Goal: Information Seeking & Learning: Learn about a topic

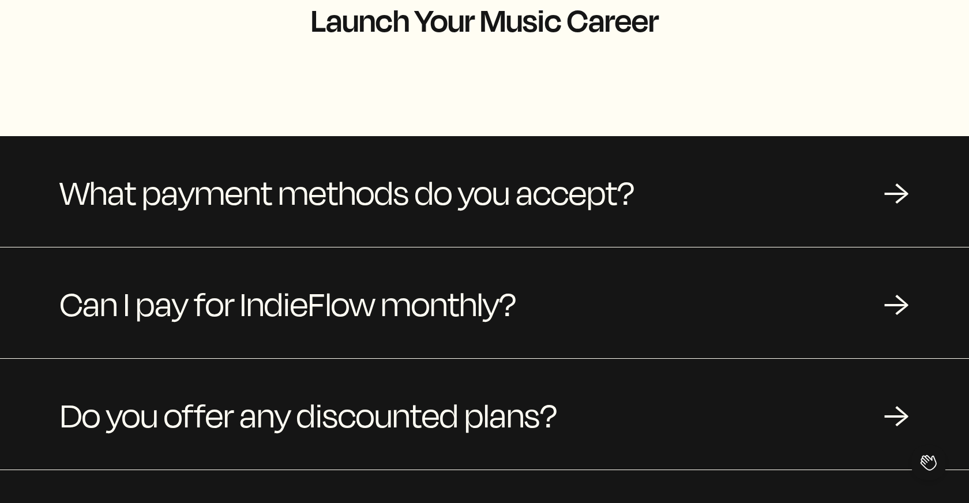
scroll to position [78, 0]
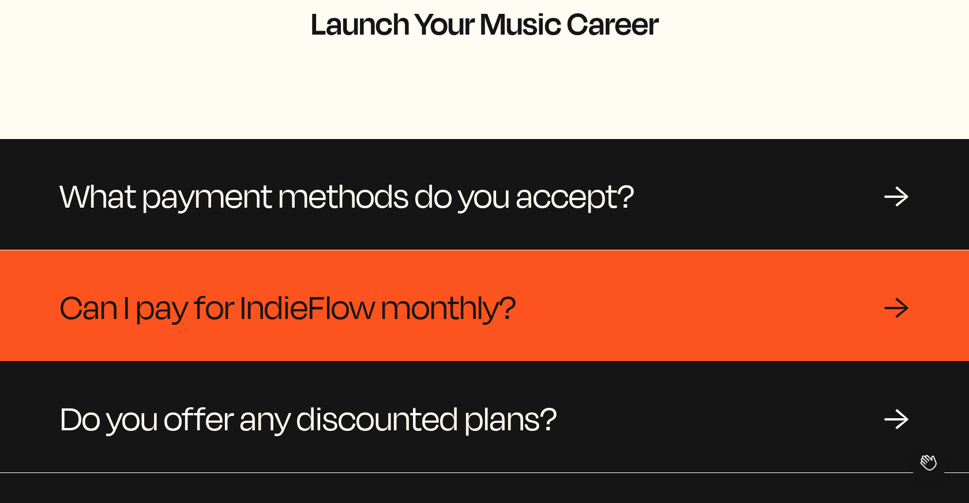
click at [748, 288] on div "Can I pay for IndieFlow monthly? →" at bounding box center [484, 305] width 969 height 111
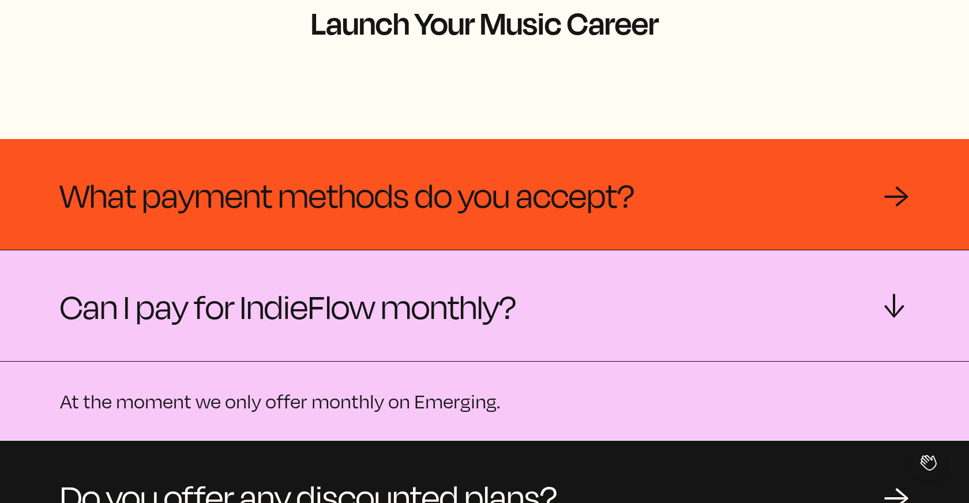
click at [751, 221] on div "What payment methods do you accept? →" at bounding box center [484, 194] width 969 height 111
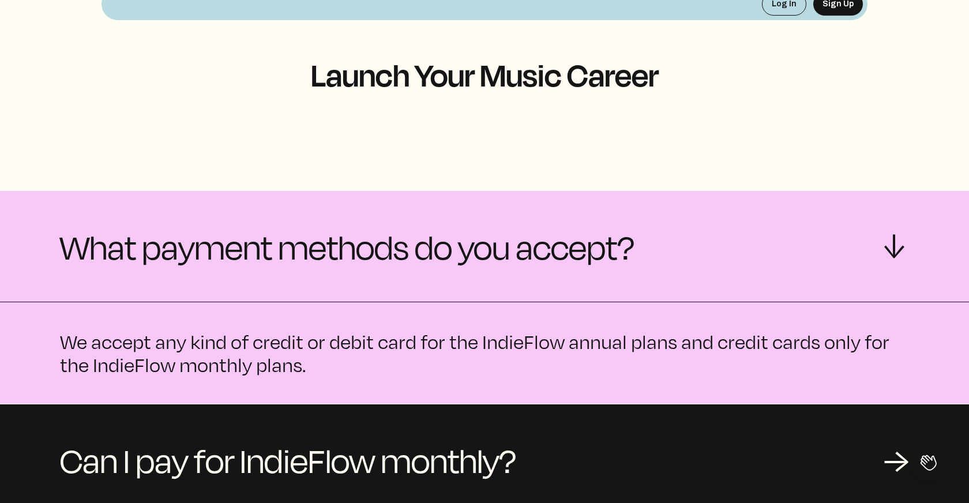
scroll to position [0, 0]
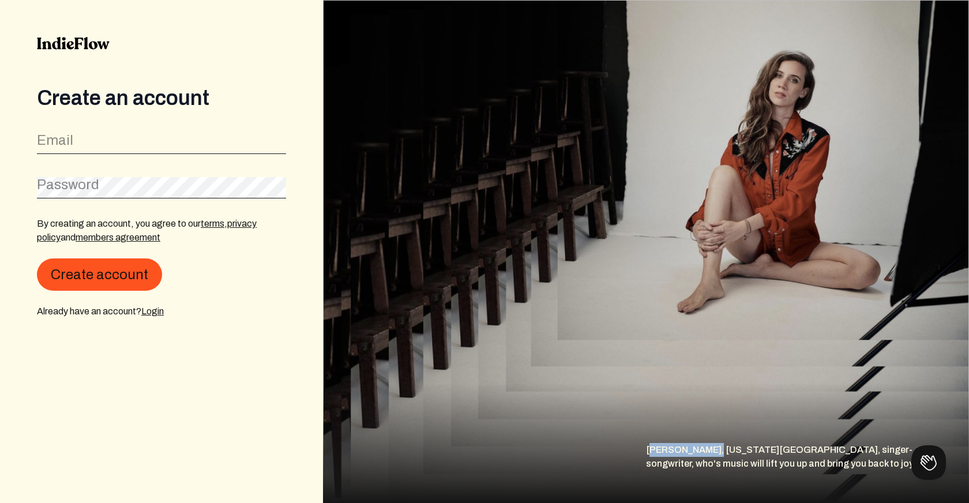
drag, startPoint x: 646, startPoint y: 449, endPoint x: 702, endPoint y: 446, distance: 55.4
click at [702, 446] on div "Emily Keating, New York City, singer-songwriter, who's music will lift you up a…" at bounding box center [807, 473] width 323 height 60
copy div "Emily Keating"
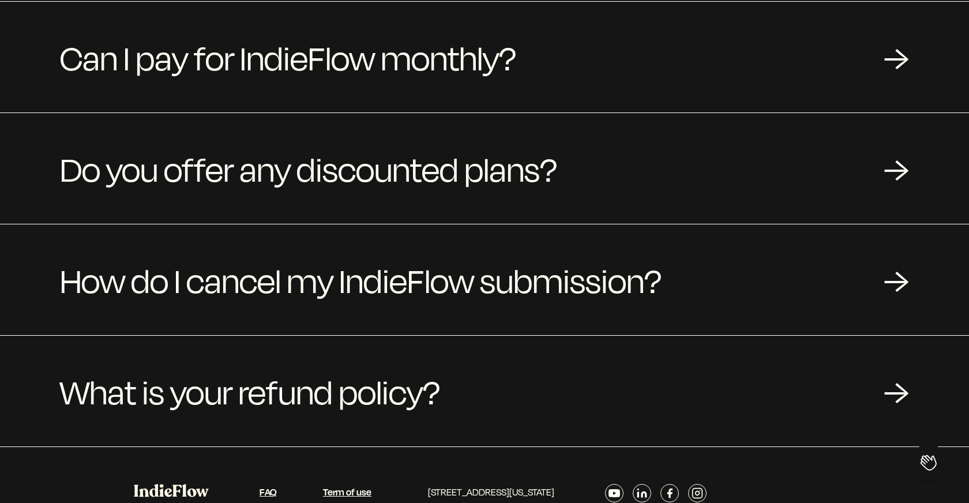
scroll to position [393, 0]
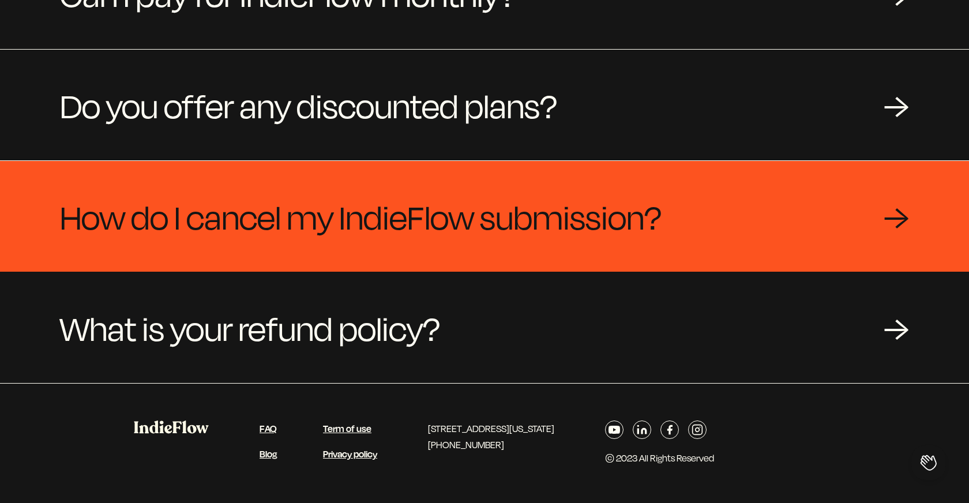
click at [732, 203] on div "How do I cancel my IndieFlow submission? →" at bounding box center [484, 216] width 969 height 111
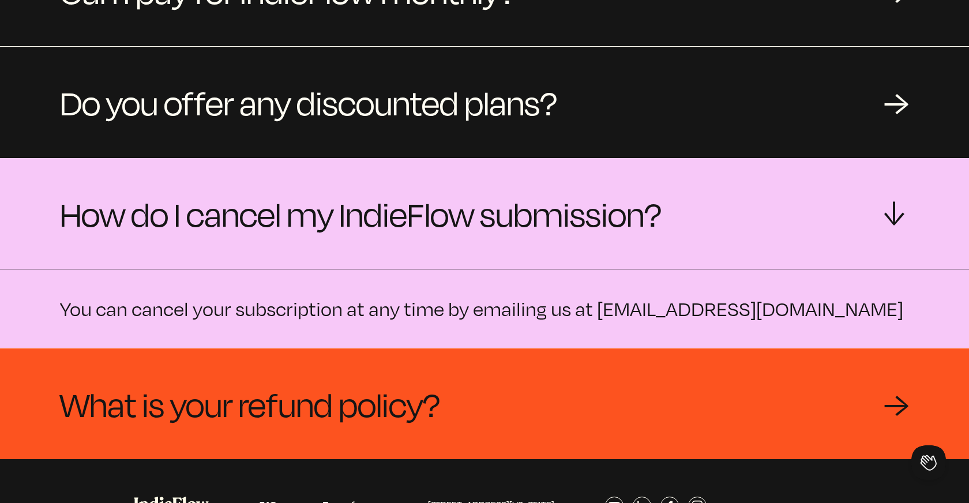
click at [719, 376] on div "What is your refund policy? →" at bounding box center [484, 403] width 969 height 111
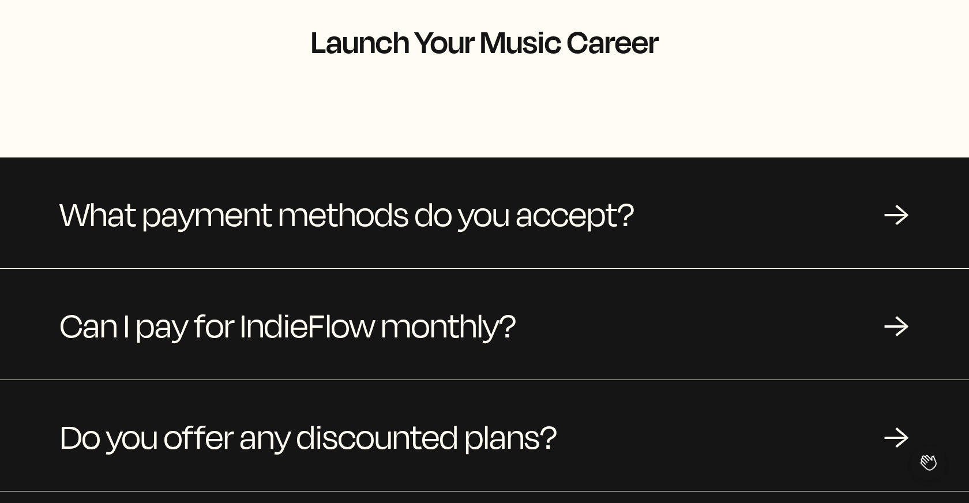
scroll to position [0, 0]
